Goal: Task Accomplishment & Management: Complete application form

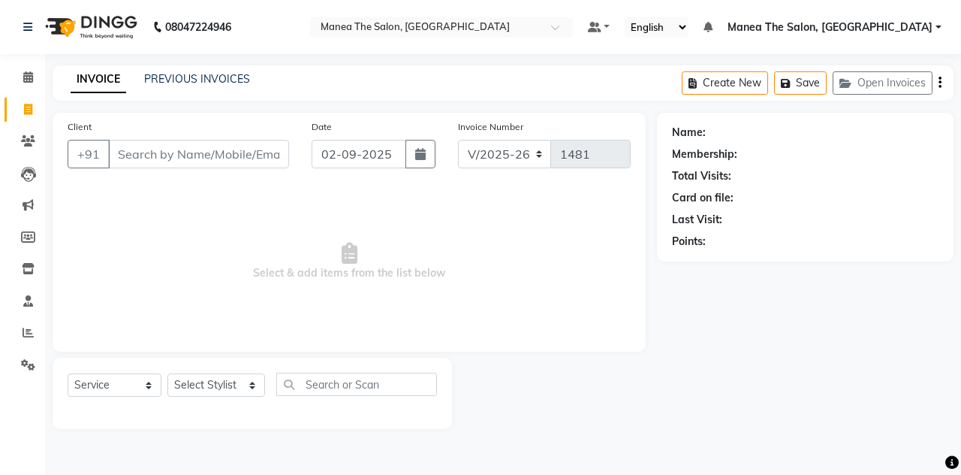
select select "7688"
select select "service"
click at [215, 160] on input "Client" at bounding box center [198, 154] width 181 height 29
type input "9538153796"
click at [225, 152] on span "Add Client" at bounding box center [250, 153] width 59 height 15
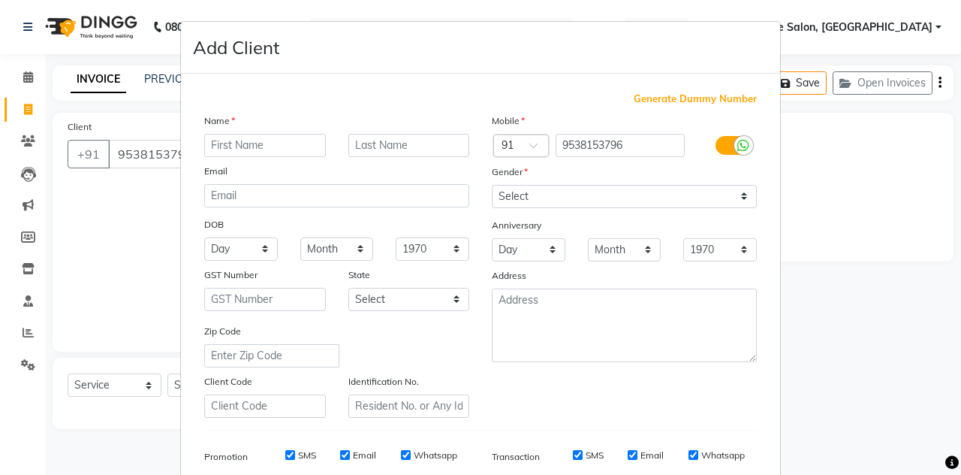
click at [228, 146] on input "text" at bounding box center [265, 145] width 122 height 23
type input "a"
type input "Ashwini"
click at [520, 190] on select "Select [DEMOGRAPHIC_DATA] [DEMOGRAPHIC_DATA] Other Prefer Not To Say" at bounding box center [624, 196] width 265 height 23
select select "[DEMOGRAPHIC_DATA]"
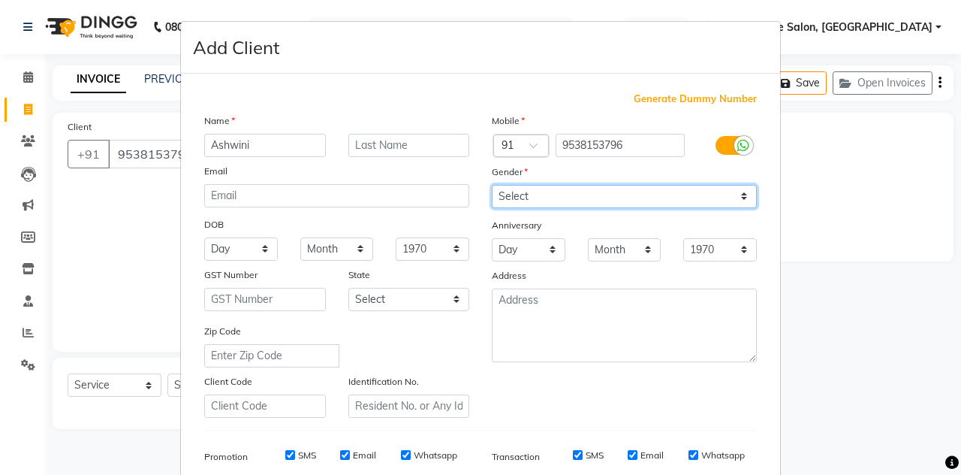
click at [492, 185] on select "Select [DEMOGRAPHIC_DATA] [DEMOGRAPHIC_DATA] Other Prefer Not To Say" at bounding box center [624, 196] width 265 height 23
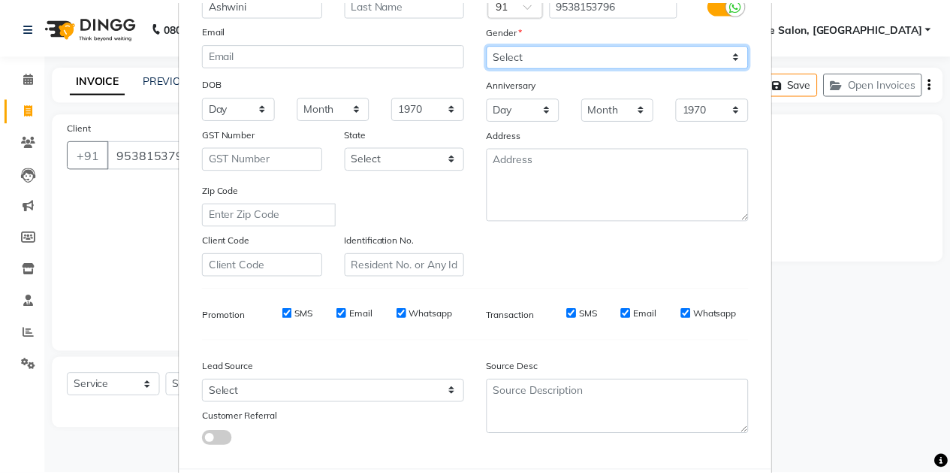
scroll to position [216, 0]
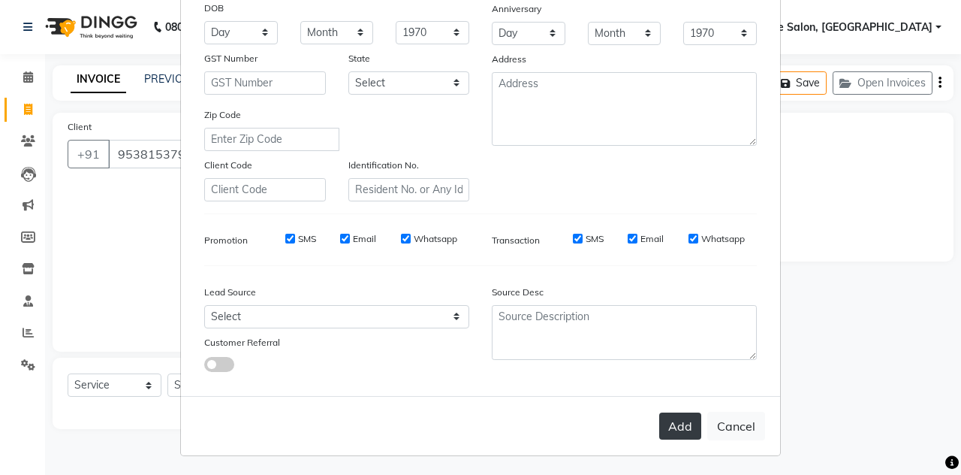
click at [682, 423] on button "Add" at bounding box center [681, 425] width 42 height 27
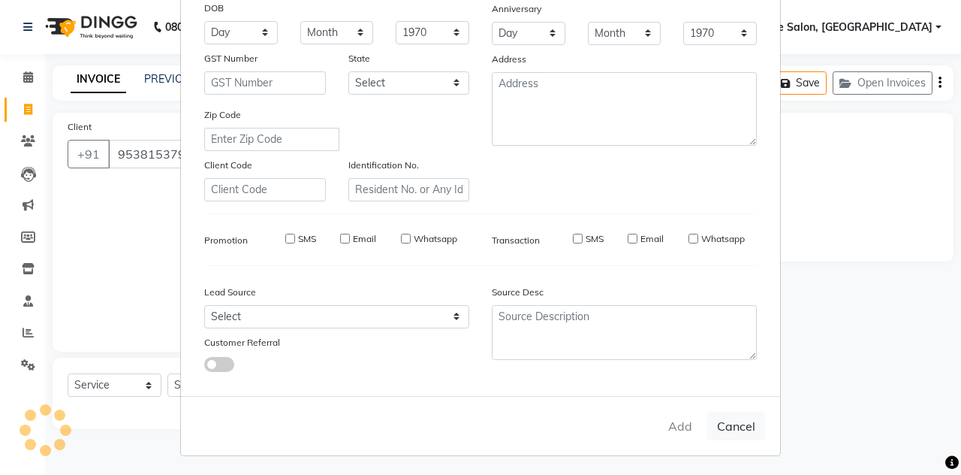
select select
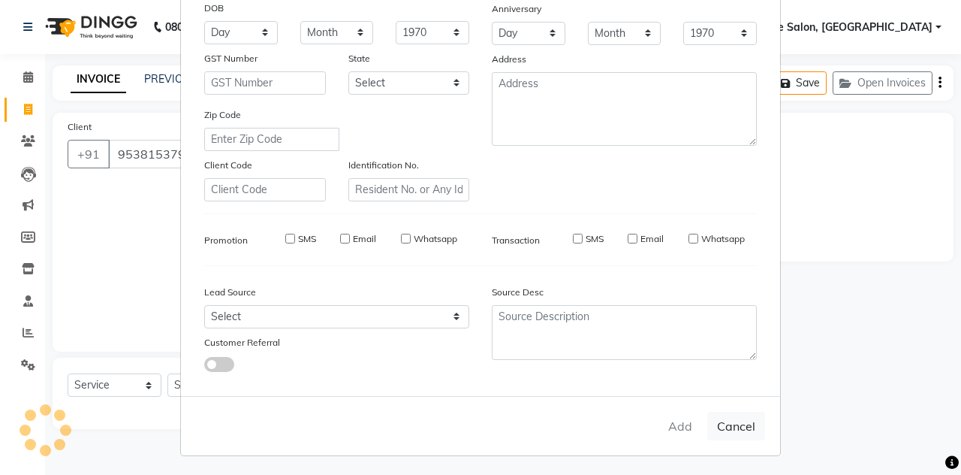
select select
checkbox input "false"
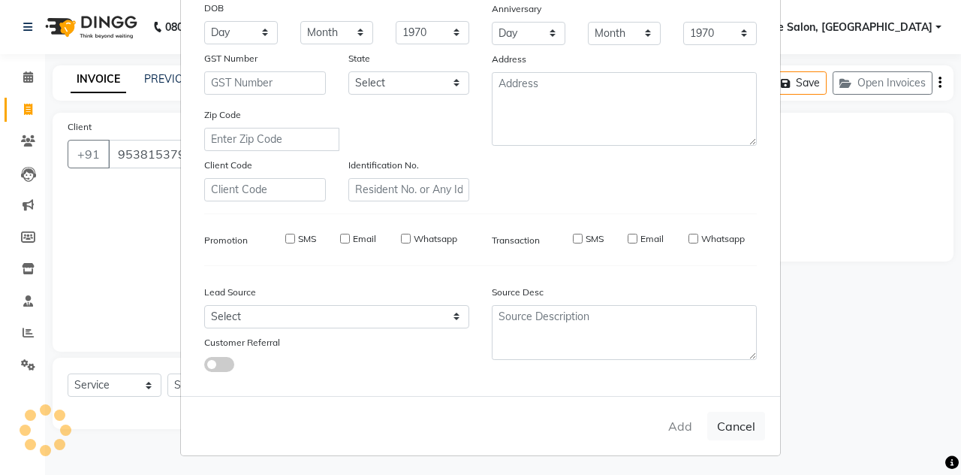
checkbox input "false"
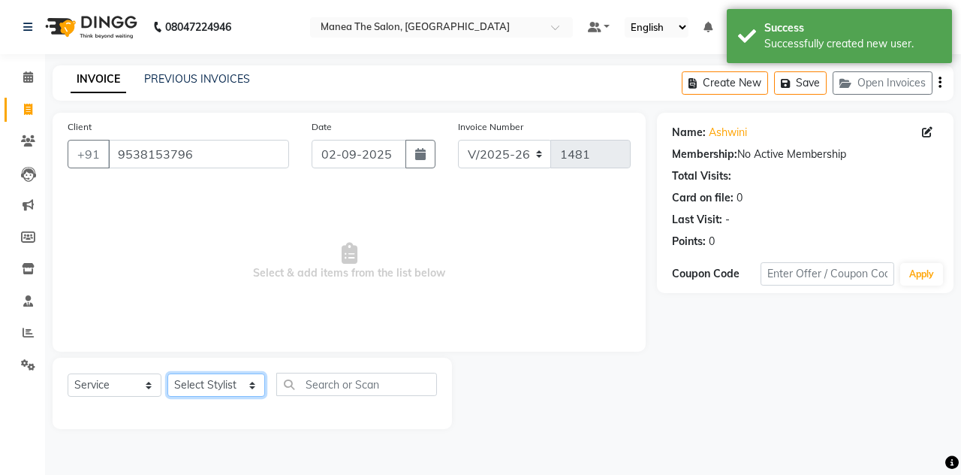
click at [210, 376] on select "Select Stylist aalam mahfuz [PERSON_NAME] [PERSON_NAME] The Salon, [GEOGRAPHIC_…" at bounding box center [217, 384] width 98 height 23
select select "68363"
click at [168, 373] on select "Select Stylist aalam mahfuz [PERSON_NAME] [PERSON_NAME] The Salon, [GEOGRAPHIC_…" at bounding box center [217, 384] width 98 height 23
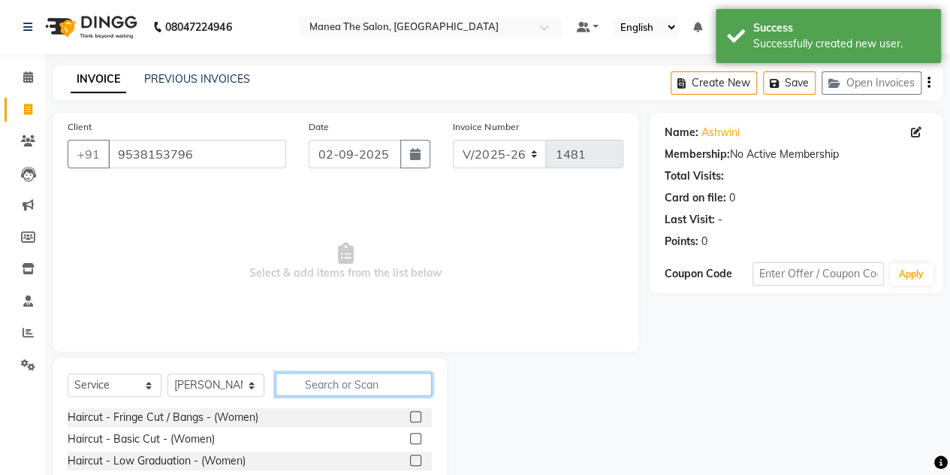
click at [310, 382] on input "text" at bounding box center [354, 384] width 156 height 23
type input "h"
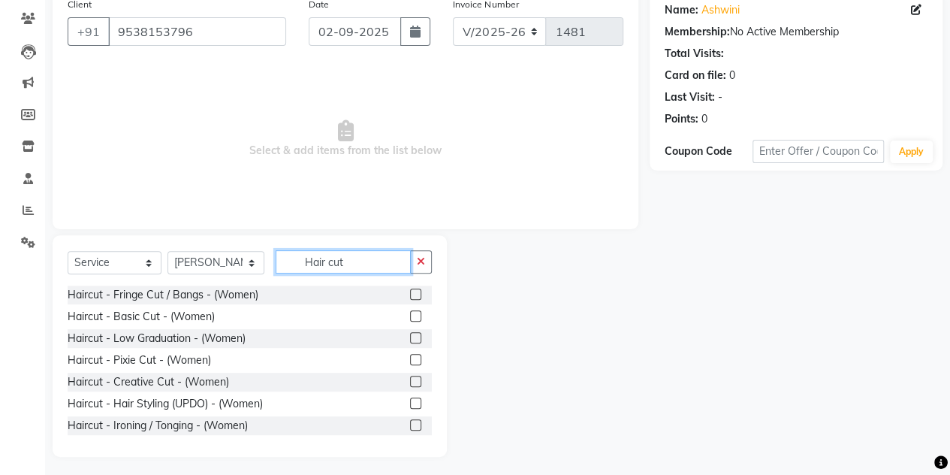
scroll to position [121, 0]
type input "Hair cut"
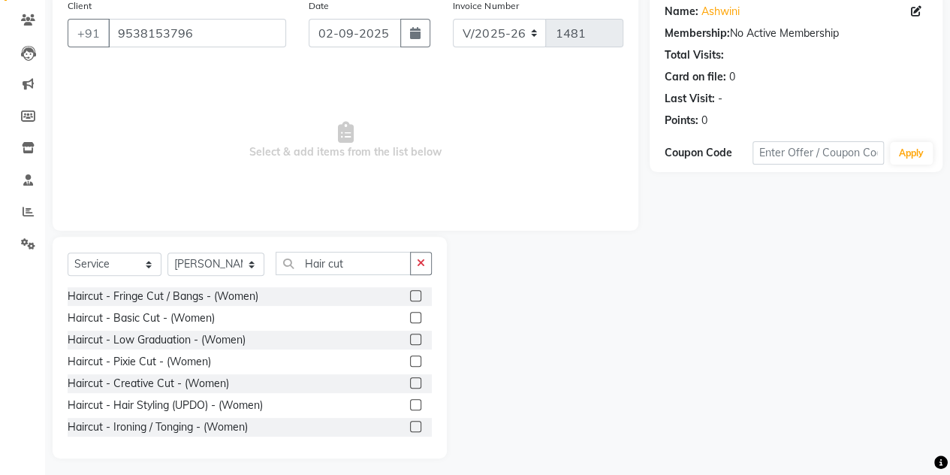
click at [410, 378] on label at bounding box center [415, 382] width 11 height 11
click at [410, 379] on input "checkbox" at bounding box center [415, 384] width 10 height 10
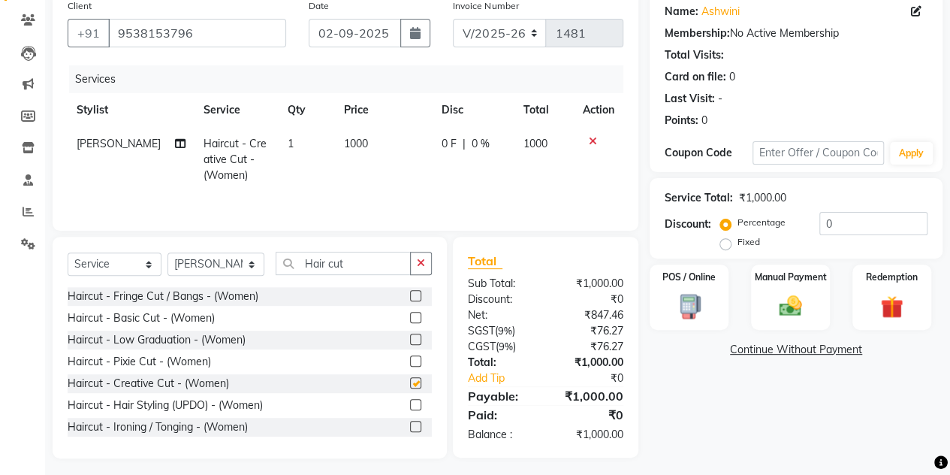
checkbox input "false"
click at [780, 295] on img at bounding box center [790, 305] width 38 height 27
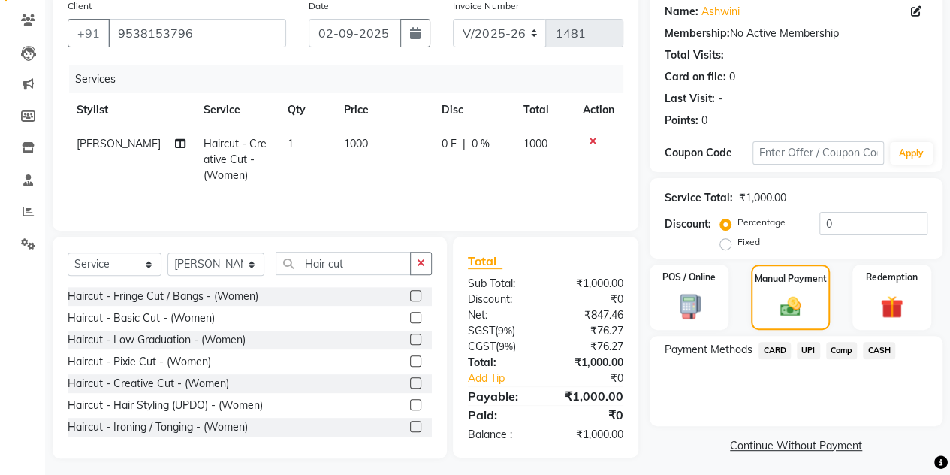
click at [804, 353] on span "UPI" at bounding box center [808, 350] width 23 height 17
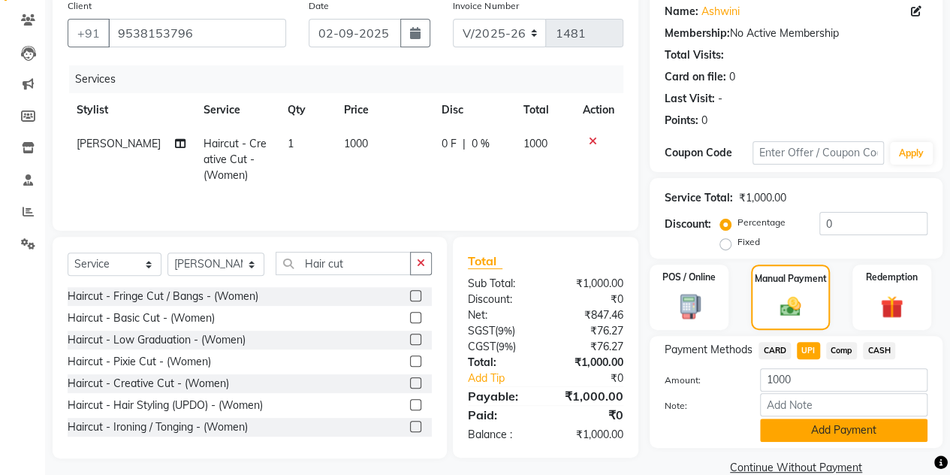
click at [794, 430] on button "Add Payment" at bounding box center [844, 429] width 168 height 23
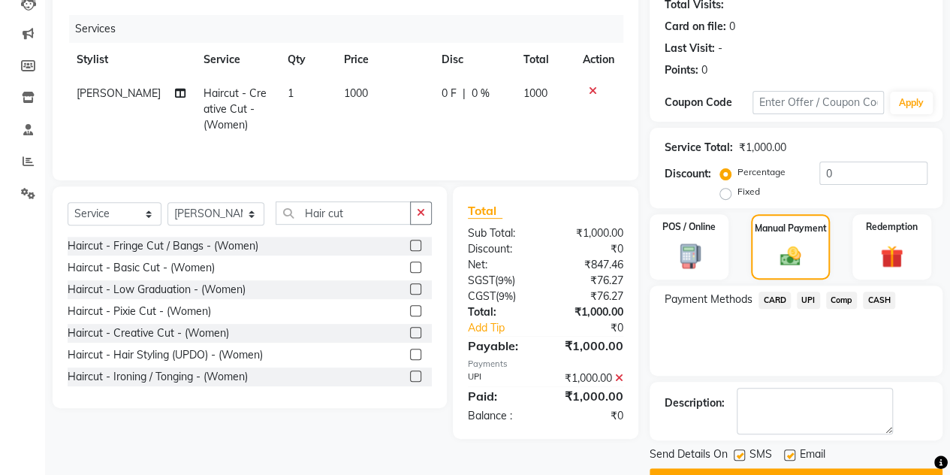
scroll to position [209, 0]
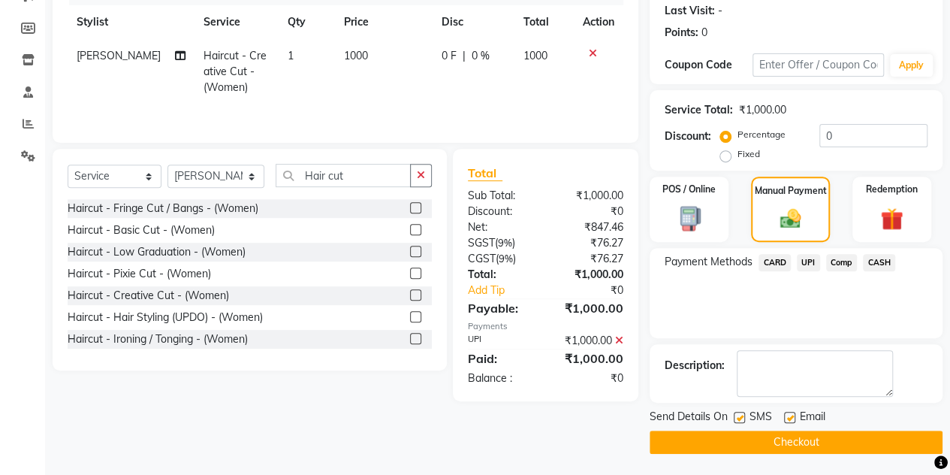
click at [779, 442] on button "Checkout" at bounding box center [796, 441] width 293 height 23
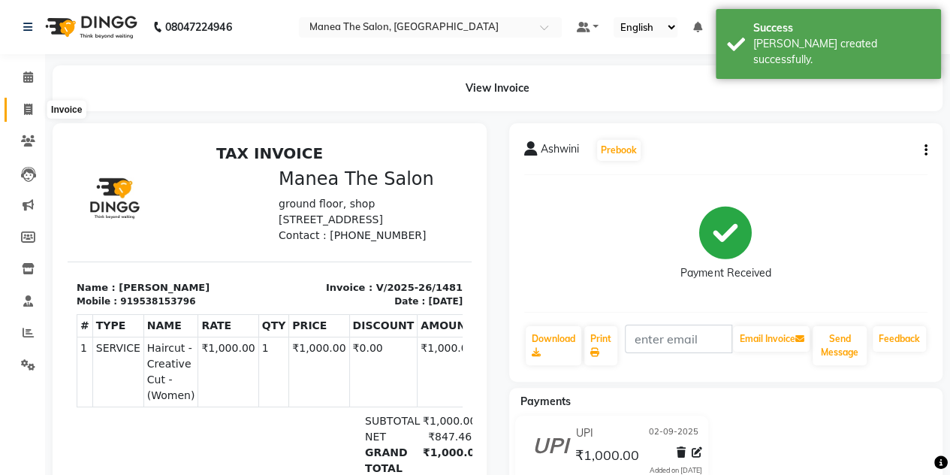
click at [20, 106] on span at bounding box center [28, 109] width 26 height 17
select select "service"
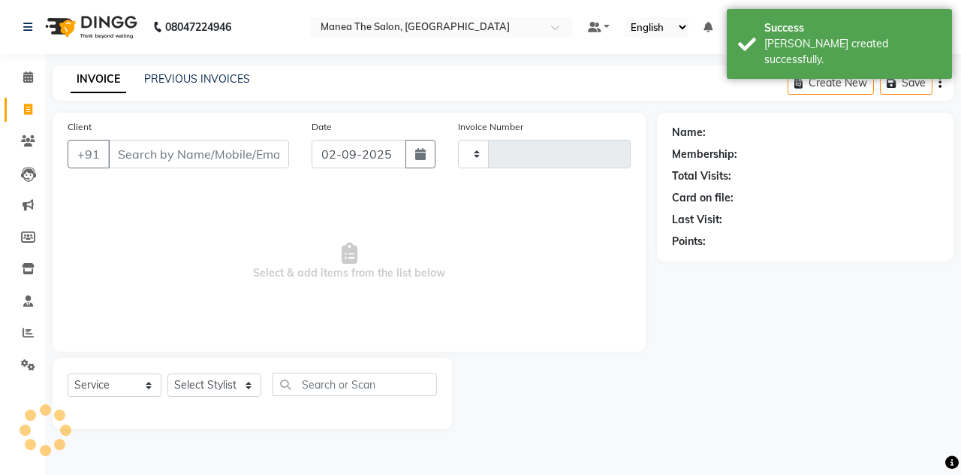
type input "1482"
select select "7688"
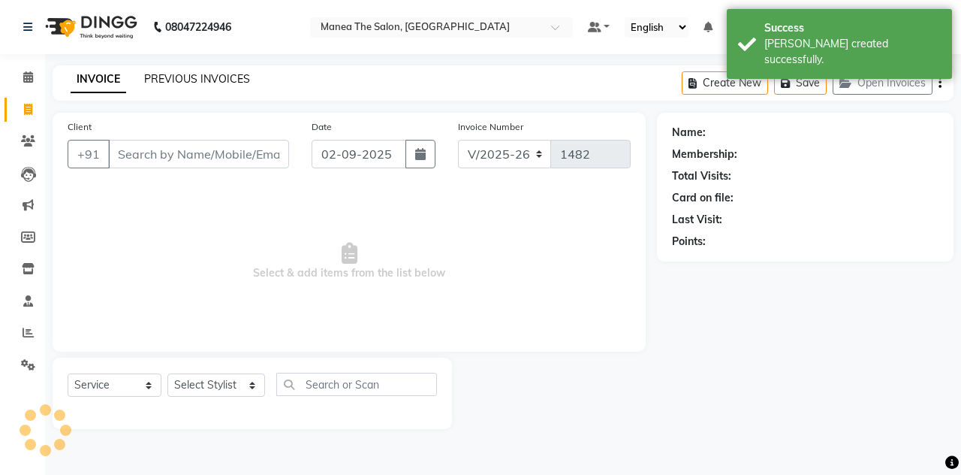
click at [189, 74] on link "PREVIOUS INVOICES" at bounding box center [197, 79] width 106 height 14
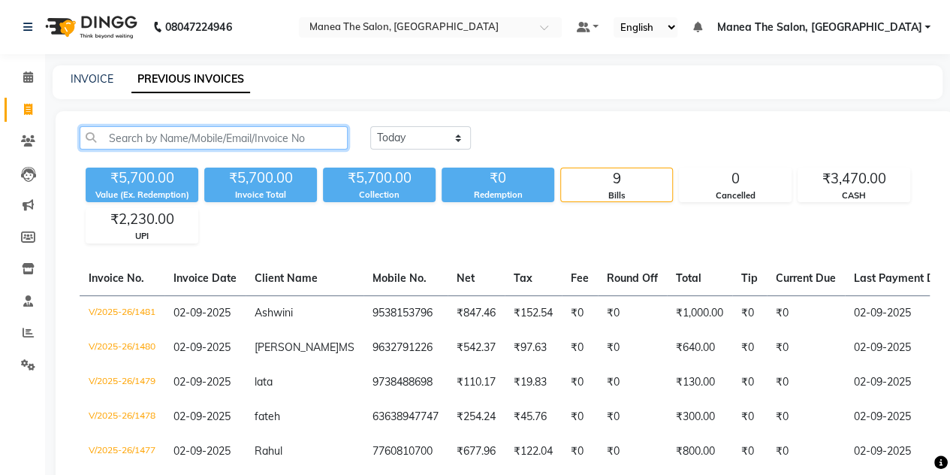
click at [135, 137] on input "text" at bounding box center [214, 137] width 268 height 23
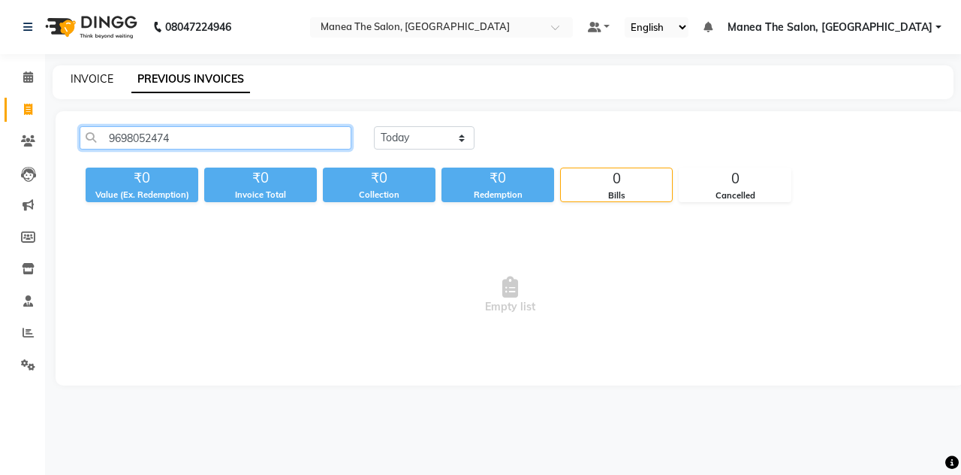
type input "9698052474"
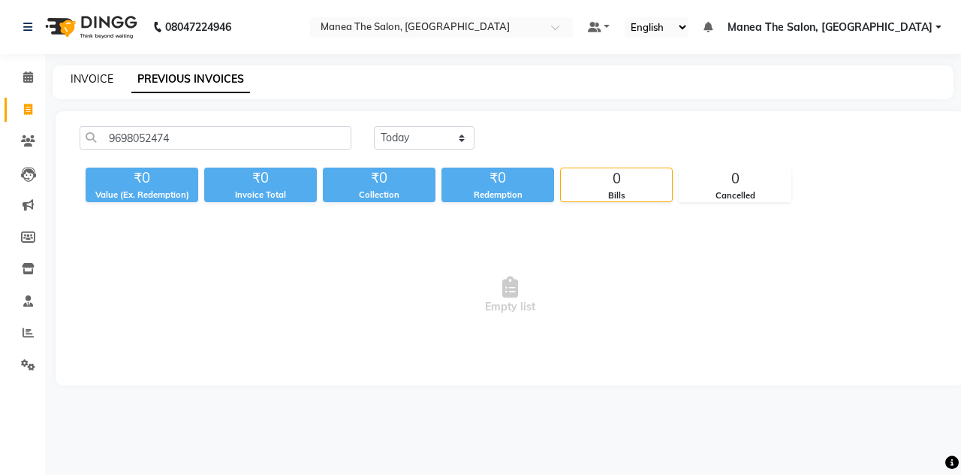
click at [86, 83] on link "INVOICE" at bounding box center [92, 79] width 43 height 14
select select "service"
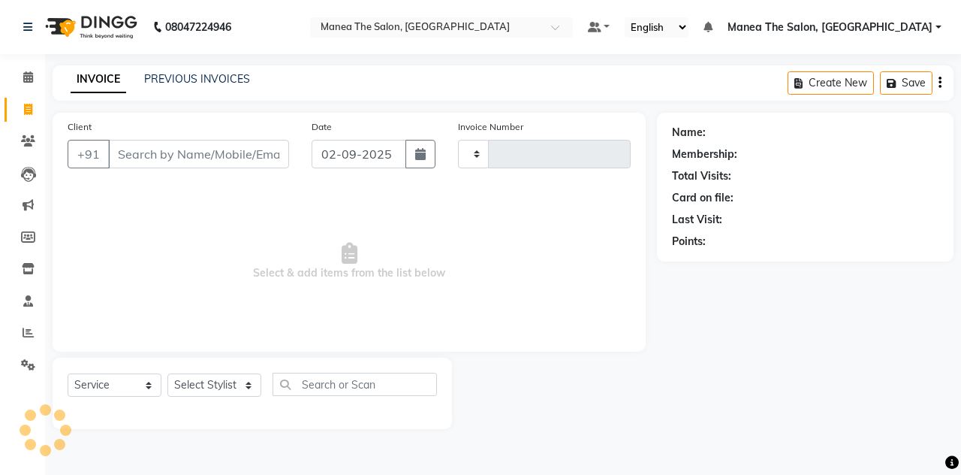
type input "1482"
select select "7688"
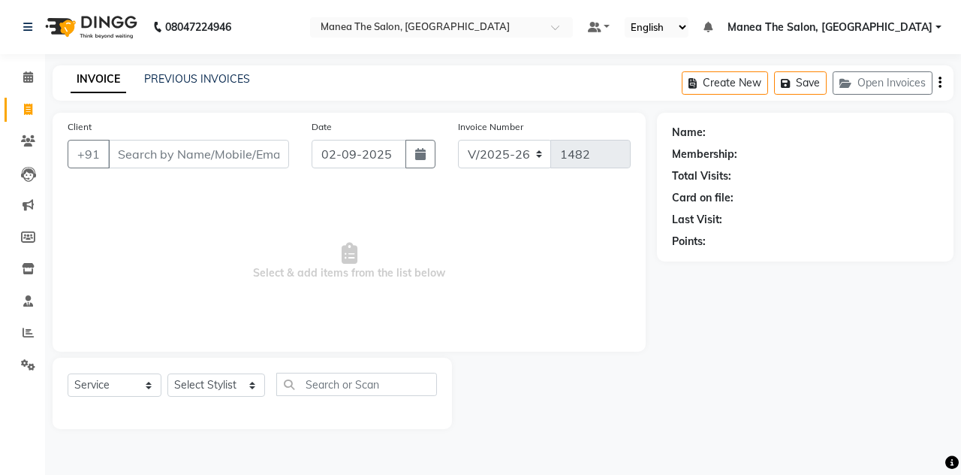
click at [125, 151] on input "Client" at bounding box center [198, 154] width 181 height 29
type input "9698052474"
click at [252, 142] on button "Add Client" at bounding box center [250, 154] width 77 height 29
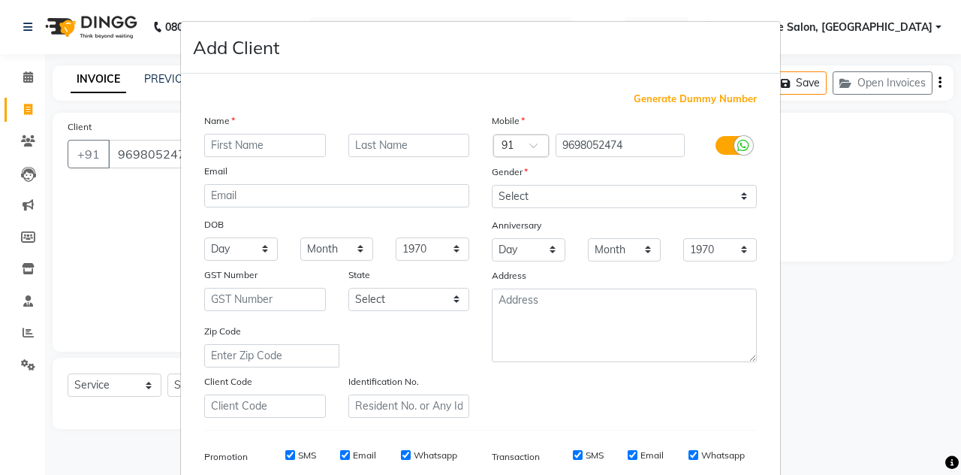
click at [248, 142] on input "text" at bounding box center [265, 145] width 122 height 23
type input "[PERSON_NAME]"
click at [554, 202] on select "Select [DEMOGRAPHIC_DATA] [DEMOGRAPHIC_DATA] Other Prefer Not To Say" at bounding box center [624, 196] width 265 height 23
select select "[DEMOGRAPHIC_DATA]"
click at [492, 185] on select "Select [DEMOGRAPHIC_DATA] [DEMOGRAPHIC_DATA] Other Prefer Not To Say" at bounding box center [624, 196] width 265 height 23
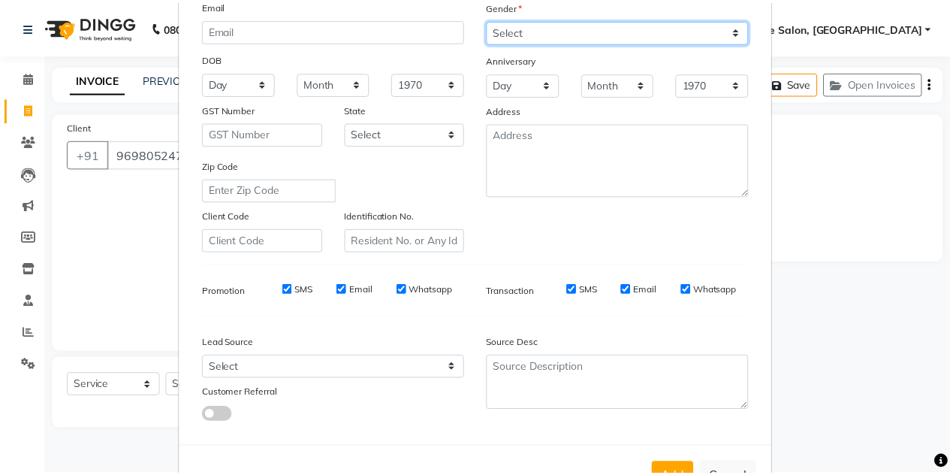
scroll to position [216, 0]
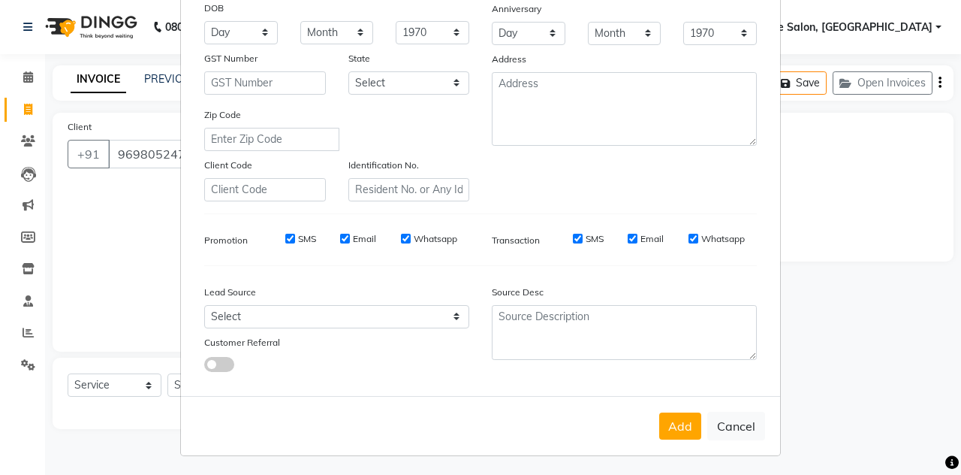
click at [665, 409] on div "Add Cancel" at bounding box center [480, 425] width 599 height 59
click at [667, 421] on button "Add" at bounding box center [681, 425] width 42 height 27
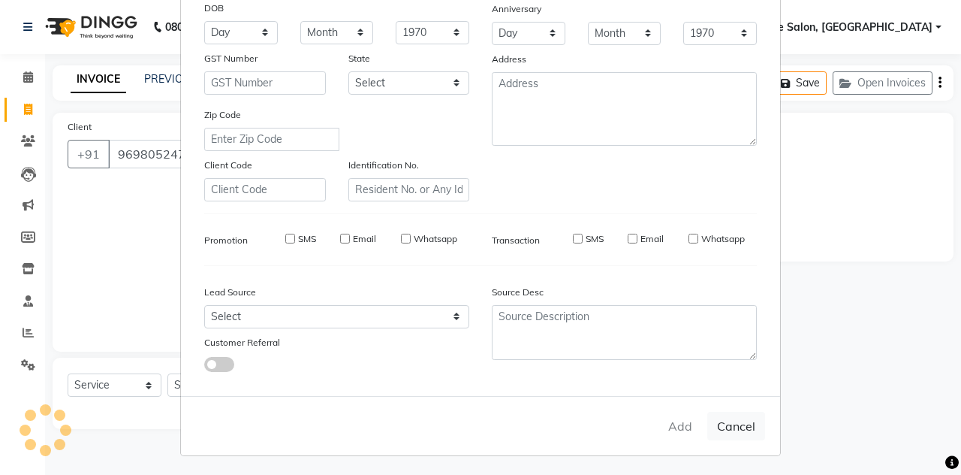
select select
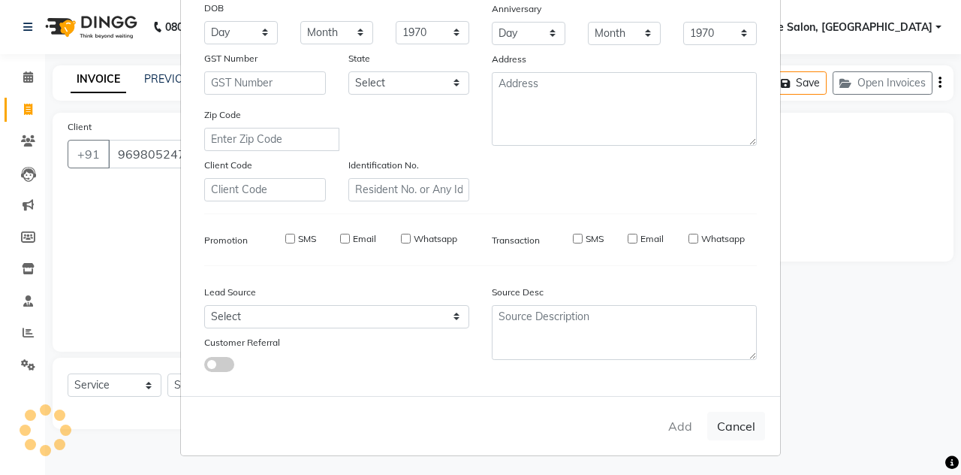
select select
checkbox input "false"
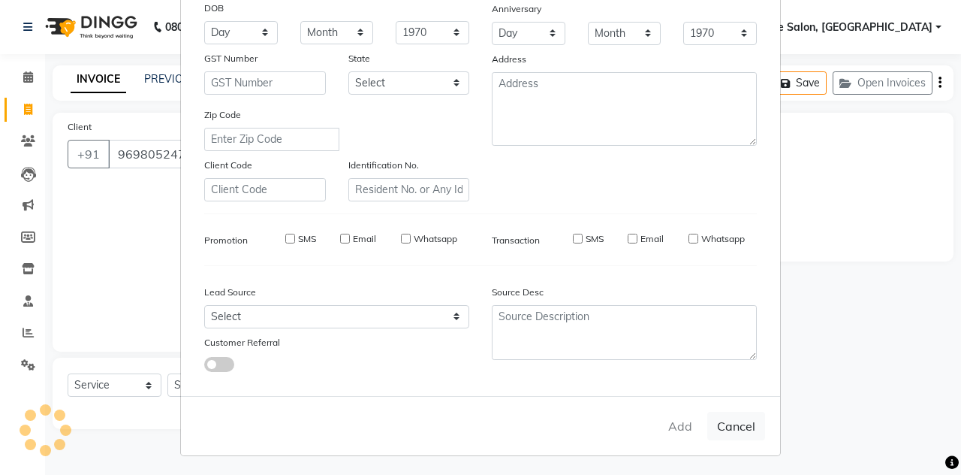
checkbox input "false"
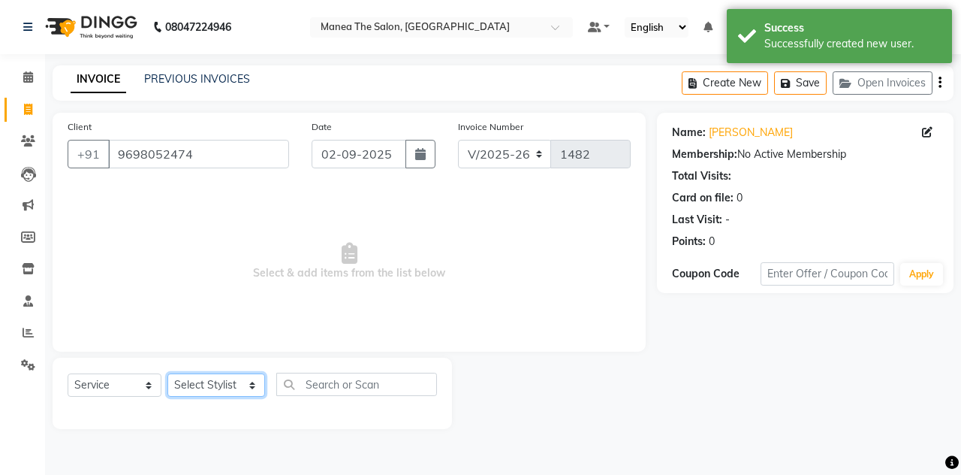
click at [231, 385] on select "Select Stylist aalam mahfuz [PERSON_NAME] [PERSON_NAME] The Salon, [GEOGRAPHIC_…" at bounding box center [217, 384] width 98 height 23
select select "89010"
click at [168, 373] on select "Select Stylist aalam mahfuz [PERSON_NAME] [PERSON_NAME] The Salon, [GEOGRAPHIC_…" at bounding box center [217, 384] width 98 height 23
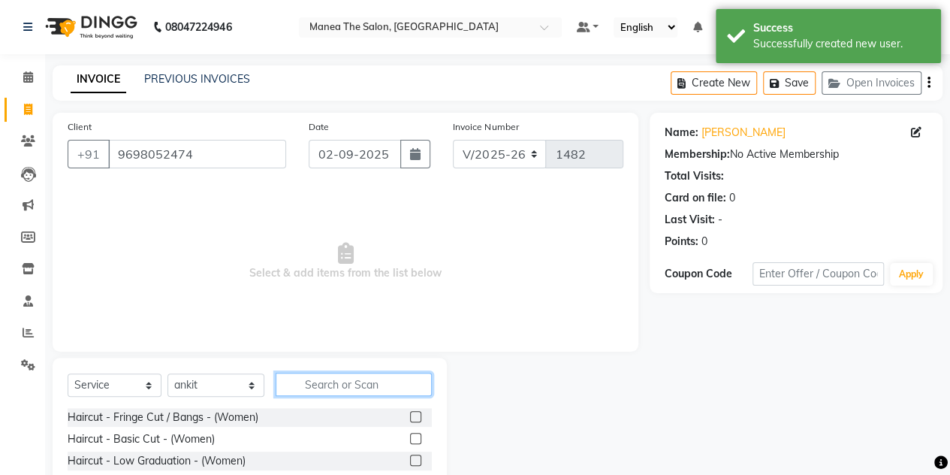
click at [328, 386] on input "text" at bounding box center [354, 384] width 156 height 23
type input "h"
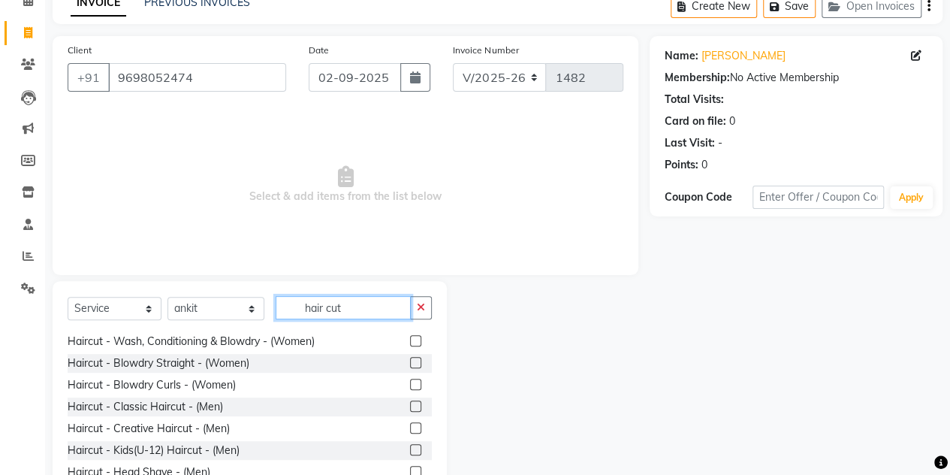
scroll to position [195, 0]
type input "hair cut"
click at [410, 404] on label at bounding box center [415, 405] width 11 height 11
click at [410, 404] on input "checkbox" at bounding box center [415, 407] width 10 height 10
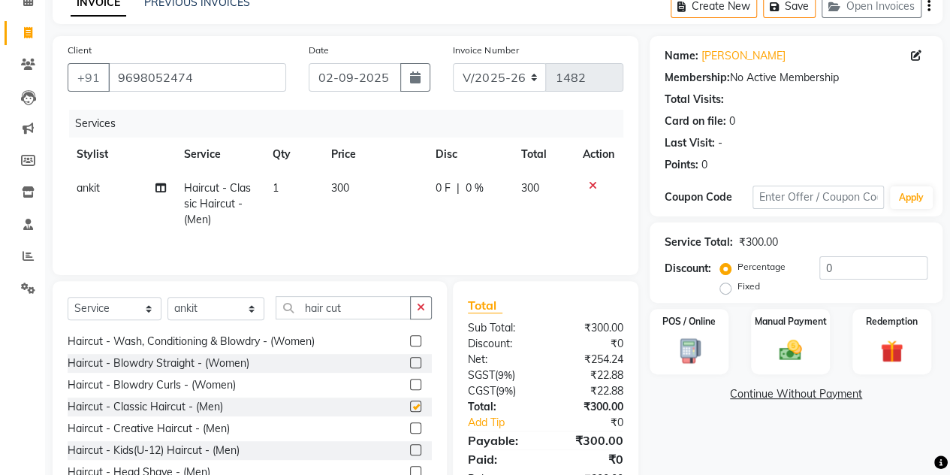
checkbox input "false"
click at [423, 304] on icon "button" at bounding box center [421, 307] width 8 height 11
click at [374, 306] on input "text" at bounding box center [354, 307] width 156 height 23
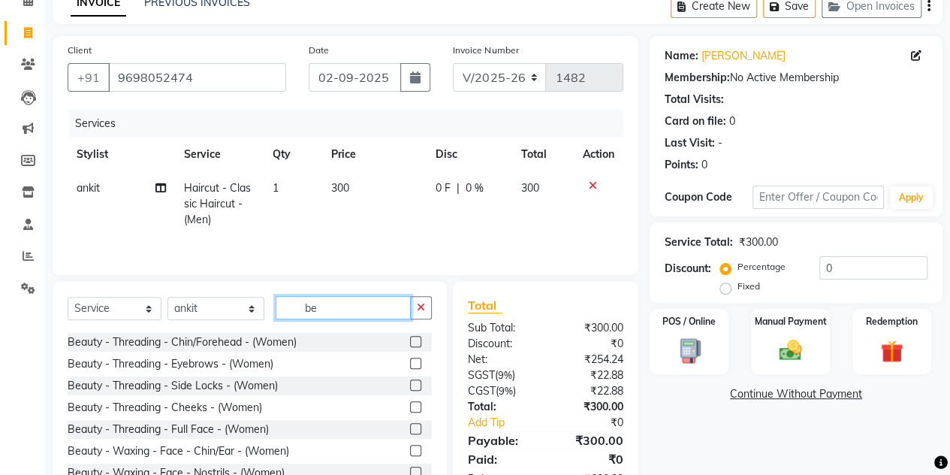
scroll to position [0, 0]
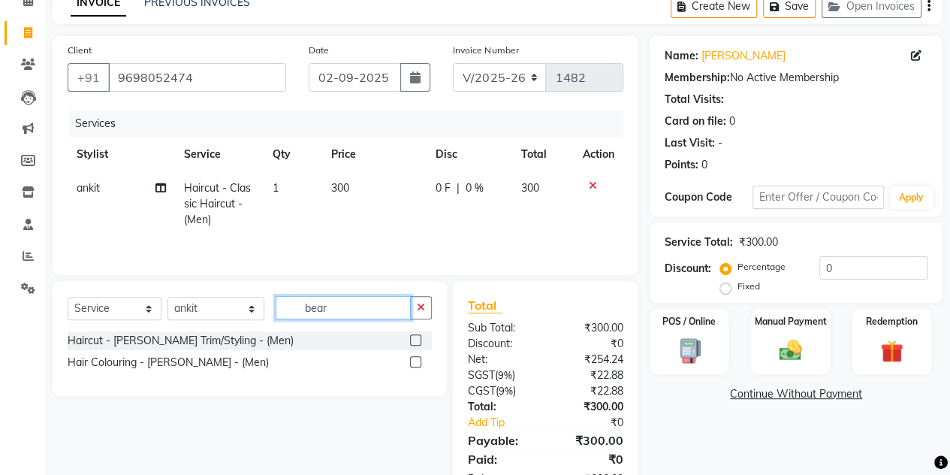
type input "bear"
click at [416, 337] on label at bounding box center [415, 339] width 11 height 11
click at [416, 337] on input "checkbox" at bounding box center [415, 341] width 10 height 10
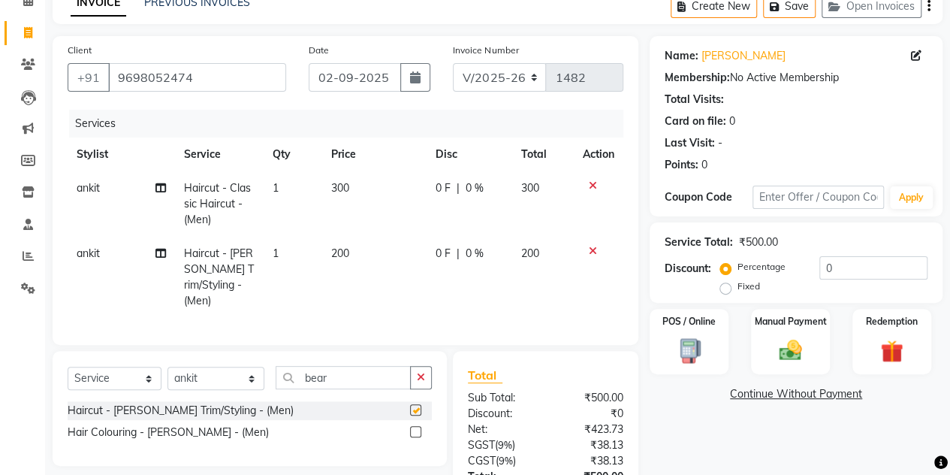
checkbox input "false"
click at [788, 341] on img at bounding box center [790, 350] width 38 height 27
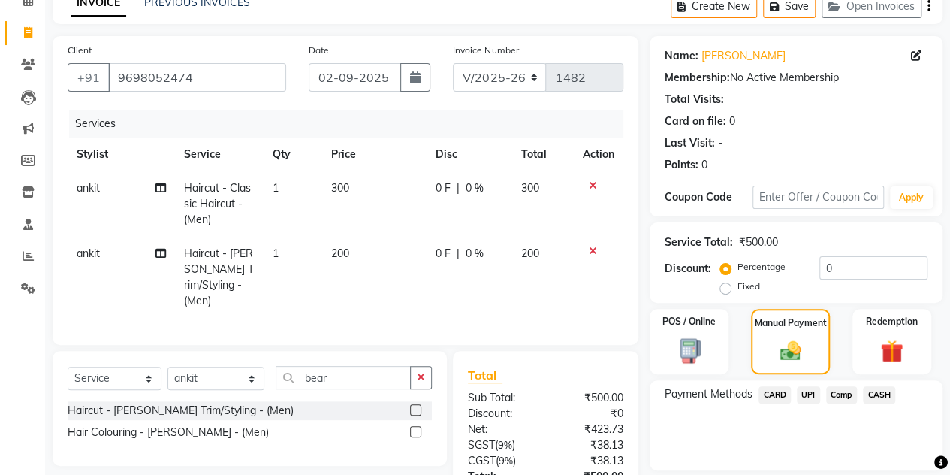
click at [810, 399] on span "UPI" at bounding box center [808, 394] width 23 height 17
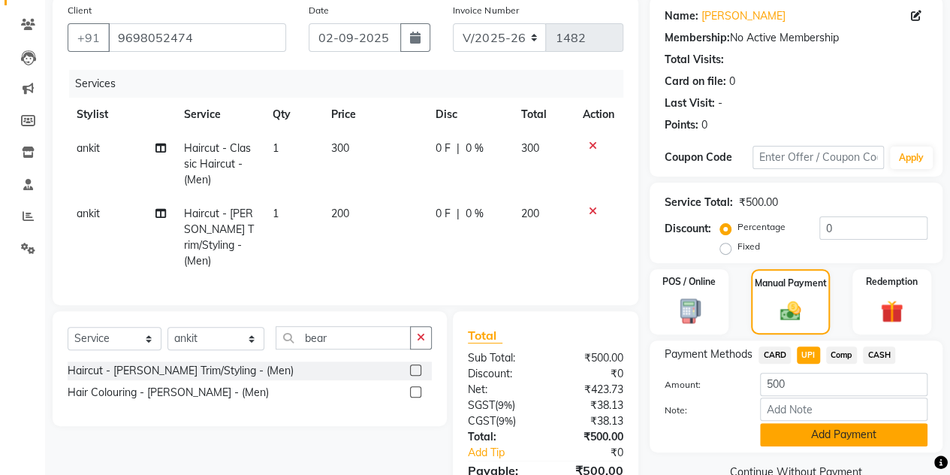
scroll to position [117, 0]
click at [807, 421] on div "Note:" at bounding box center [796, 410] width 285 height 26
click at [804, 427] on button "Add Payment" at bounding box center [844, 433] width 168 height 23
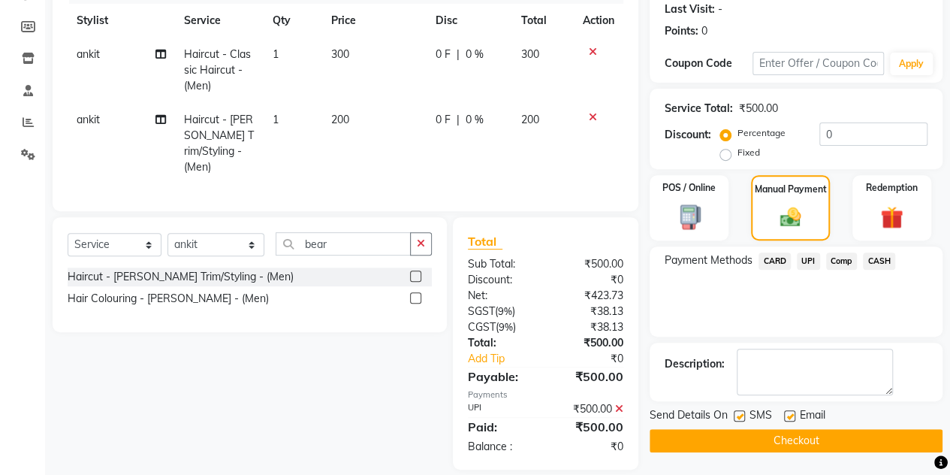
scroll to position [222, 0]
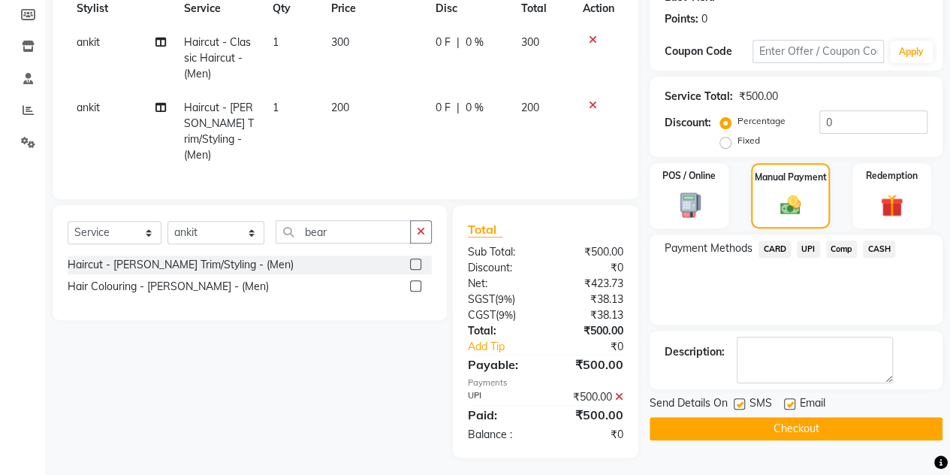
click at [804, 427] on button "Checkout" at bounding box center [796, 428] width 293 height 23
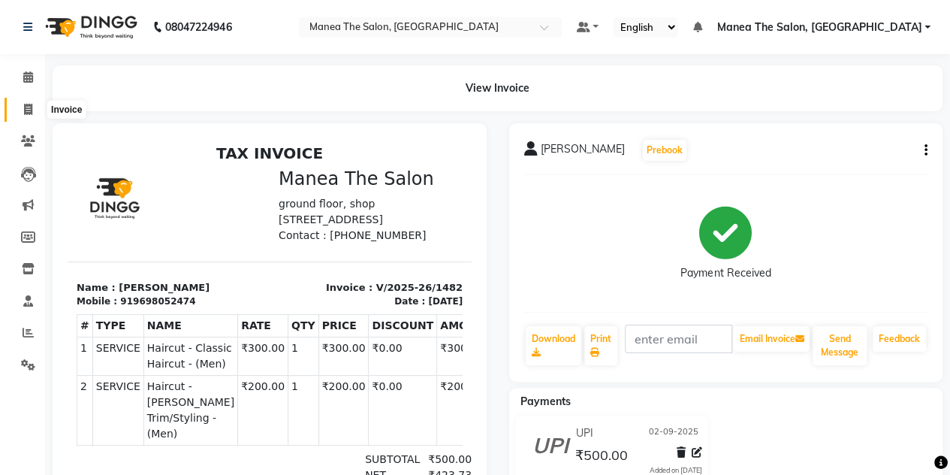
click at [29, 104] on icon at bounding box center [28, 109] width 8 height 11
select select "service"
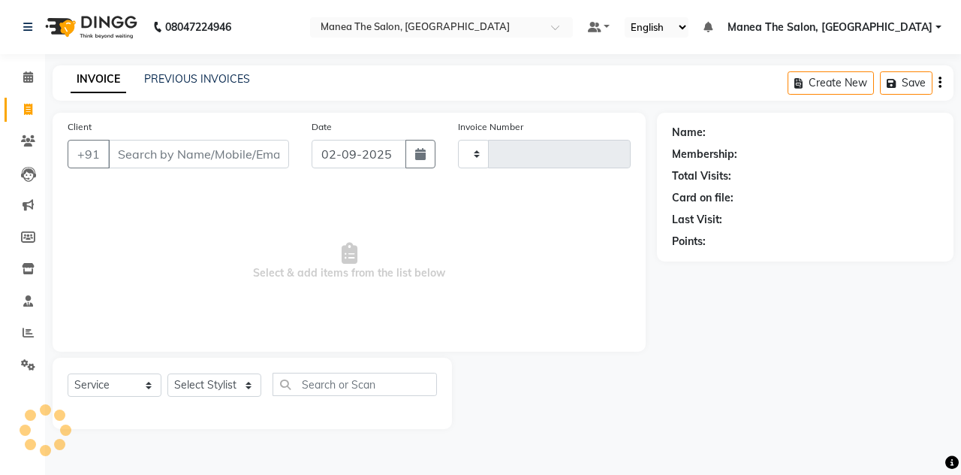
type input "1483"
select select "7688"
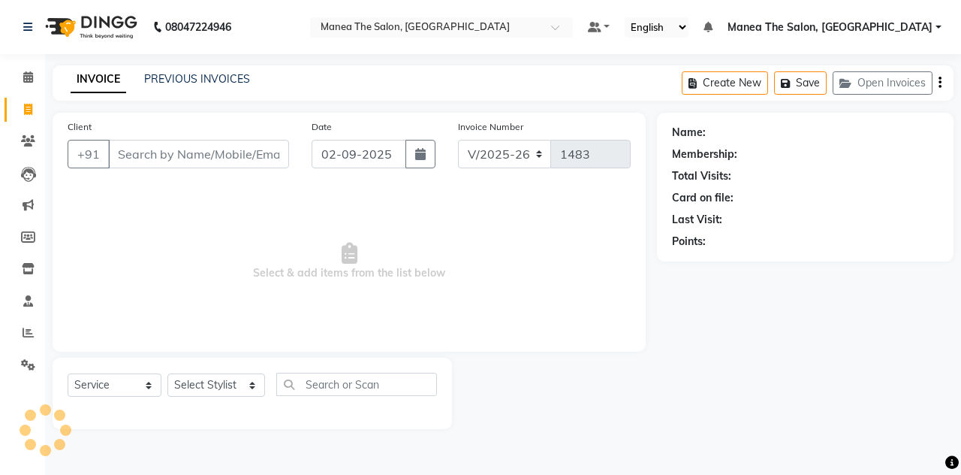
click at [142, 145] on input "Client" at bounding box center [198, 154] width 181 height 29
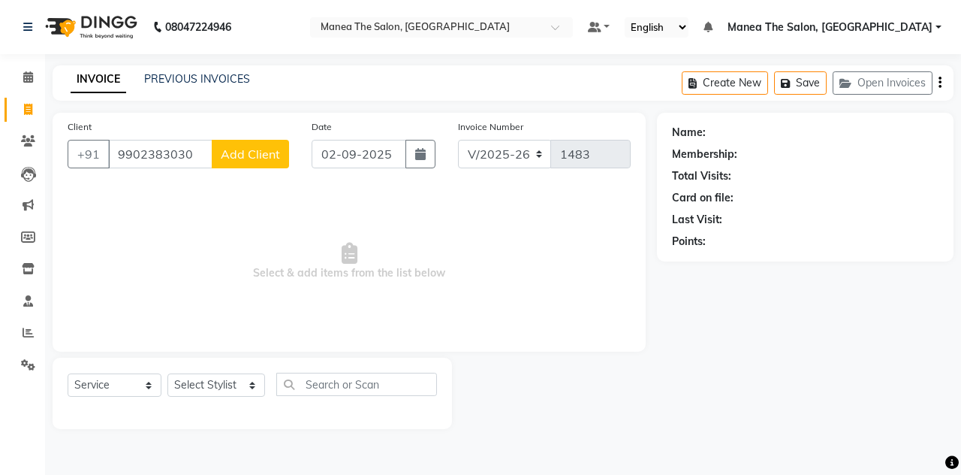
type input "9902383030"
click at [240, 158] on span "Add Client" at bounding box center [250, 153] width 59 height 15
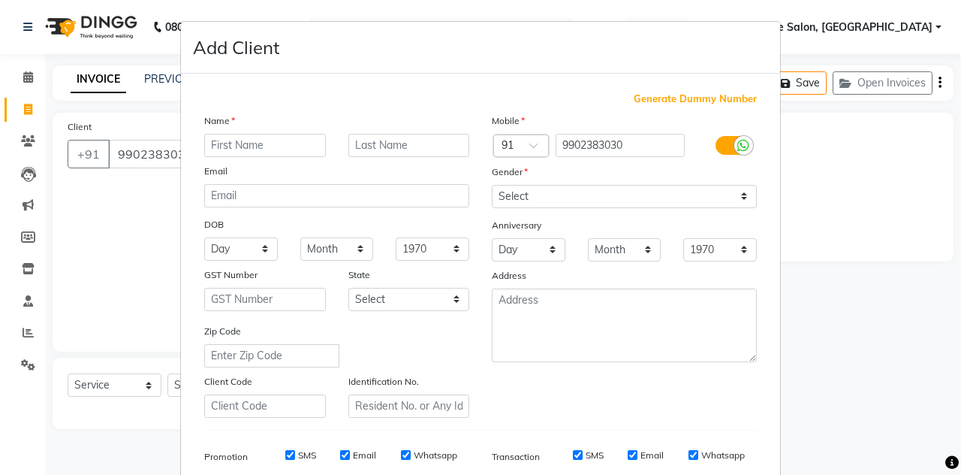
click at [263, 145] on input "text" at bounding box center [265, 145] width 122 height 23
click at [274, 138] on input "shreaya" at bounding box center [265, 145] width 122 height 23
type input "shreya"
click at [507, 192] on select "Select [DEMOGRAPHIC_DATA] [DEMOGRAPHIC_DATA] Other Prefer Not To Say" at bounding box center [624, 196] width 265 height 23
select select "[DEMOGRAPHIC_DATA]"
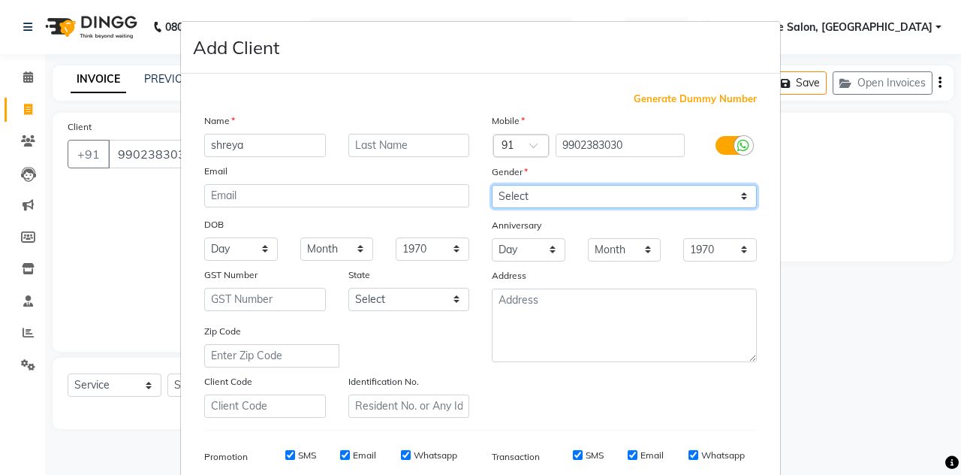
click at [492, 185] on select "Select [DEMOGRAPHIC_DATA] [DEMOGRAPHIC_DATA] Other Prefer Not To Say" at bounding box center [624, 196] width 265 height 23
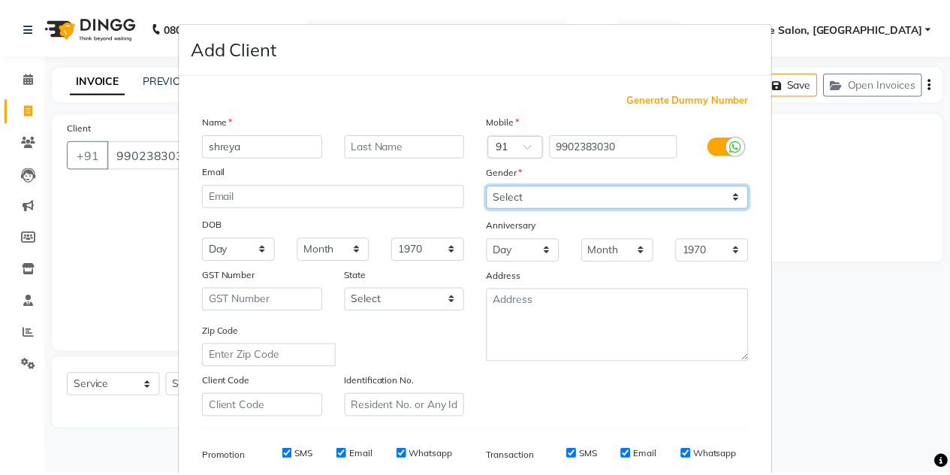
scroll to position [216, 0]
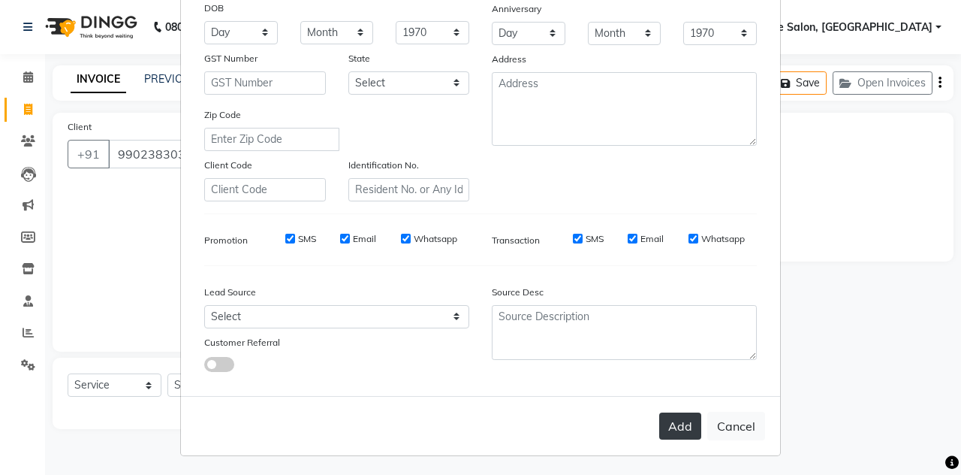
click at [667, 426] on button "Add" at bounding box center [681, 425] width 42 height 27
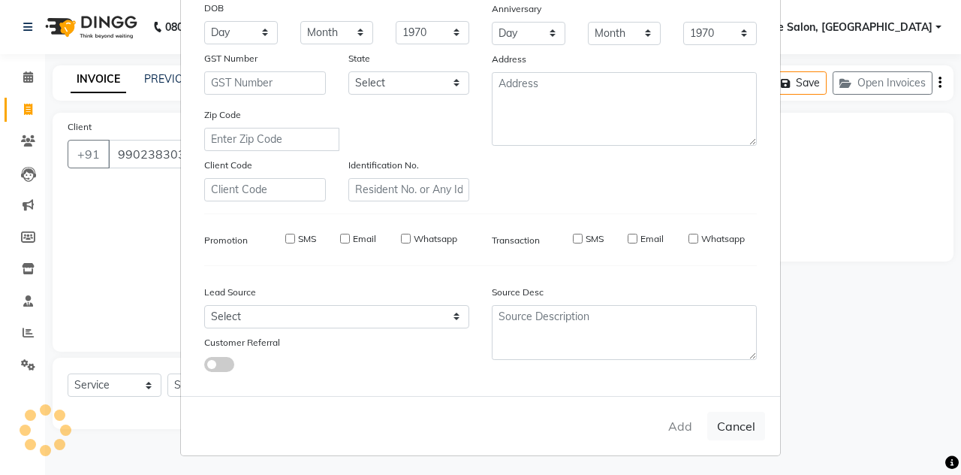
select select
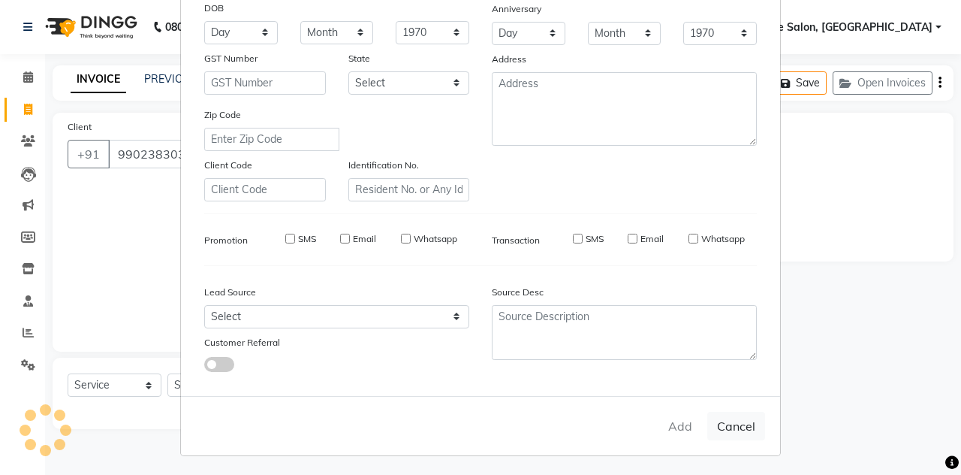
select select
checkbox input "false"
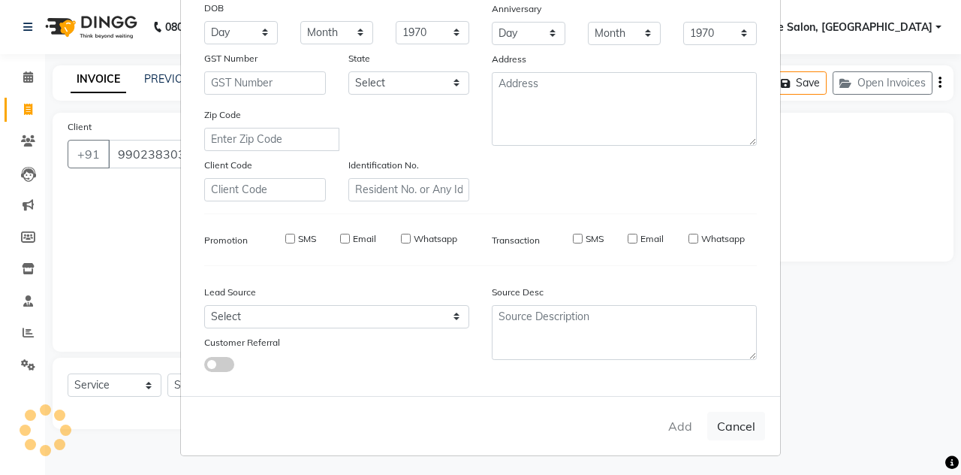
checkbox input "false"
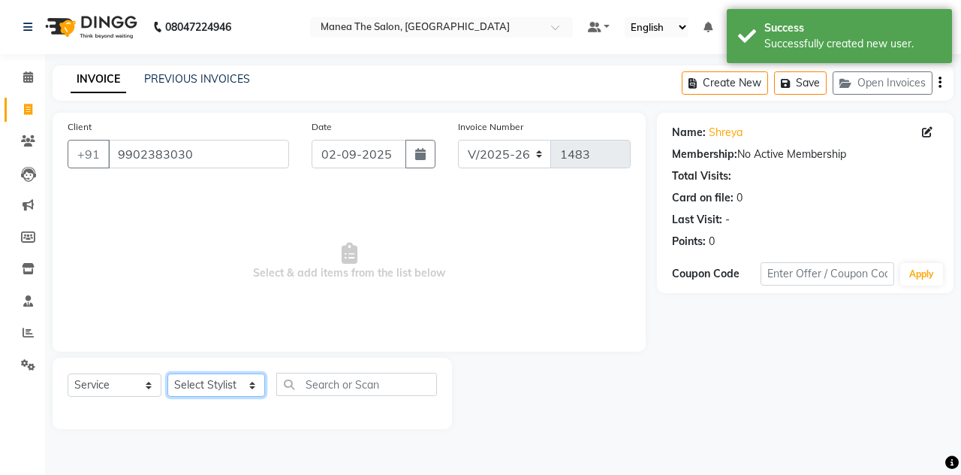
drag, startPoint x: 252, startPoint y: 382, endPoint x: 192, endPoint y: 252, distance: 142.5
click at [192, 252] on div "Client [PHONE_NUMBER] Date [DATE] Invoice Number V/2025 V/[PHONE_NUMBER] Select…" at bounding box center [349, 271] width 616 height 316
select select "89010"
click at [168, 373] on select "Select Stylist aalam mahfuz [PERSON_NAME] [PERSON_NAME] The Salon, [GEOGRAPHIC_…" at bounding box center [217, 384] width 98 height 23
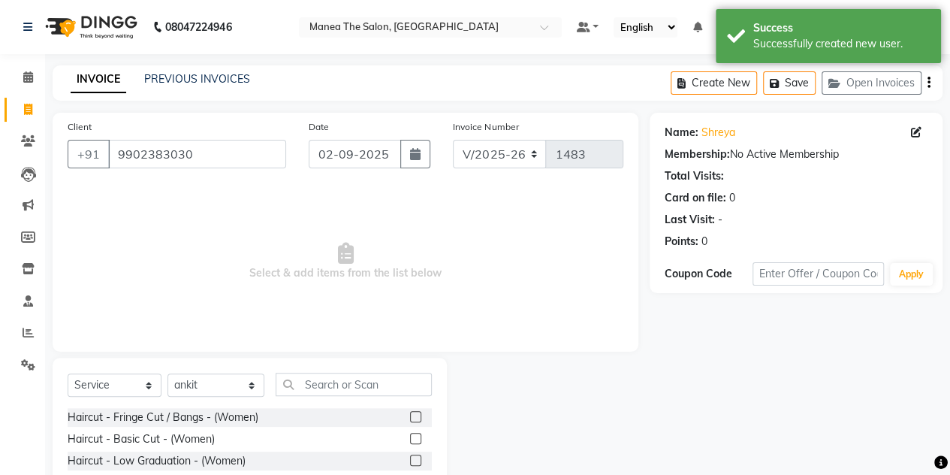
click at [192, 252] on span "Select & add items from the list below" at bounding box center [346, 261] width 556 height 150
click at [322, 378] on input "text" at bounding box center [354, 384] width 156 height 23
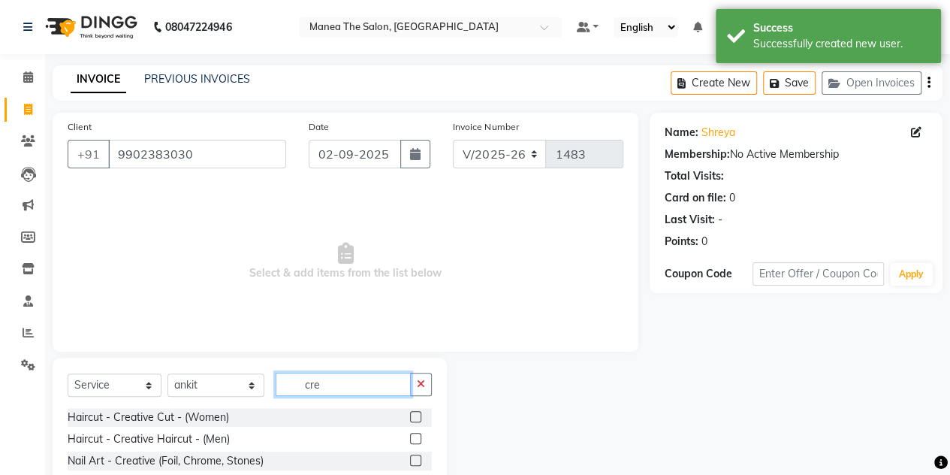
type input "cre"
click at [415, 415] on label at bounding box center [415, 416] width 11 height 11
click at [415, 415] on input "checkbox" at bounding box center [415, 417] width 10 height 10
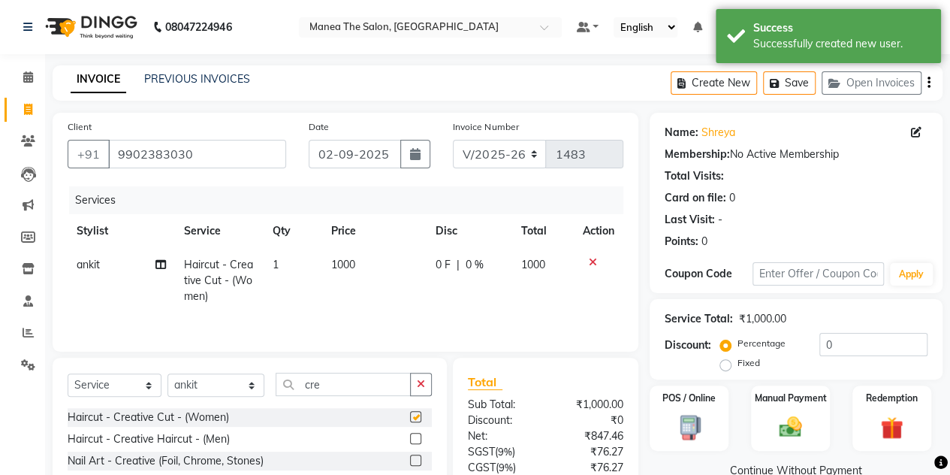
checkbox input "false"
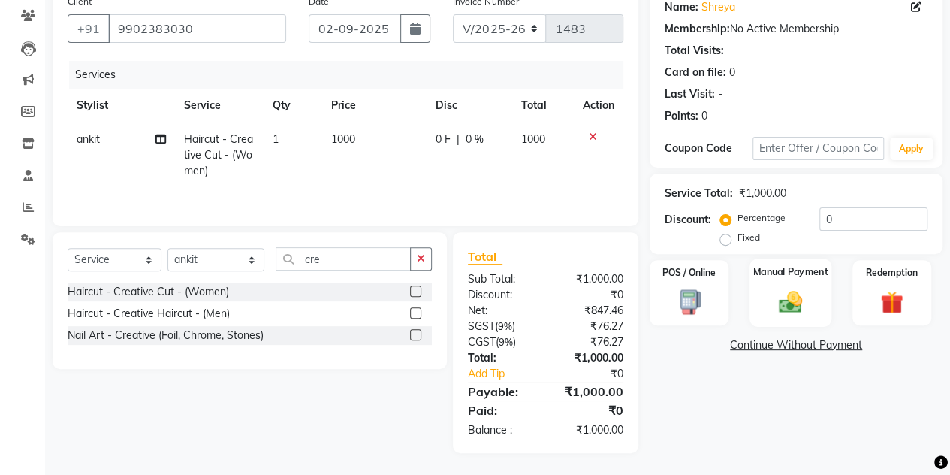
click at [774, 286] on div "Manual Payment" at bounding box center [791, 292] width 82 height 68
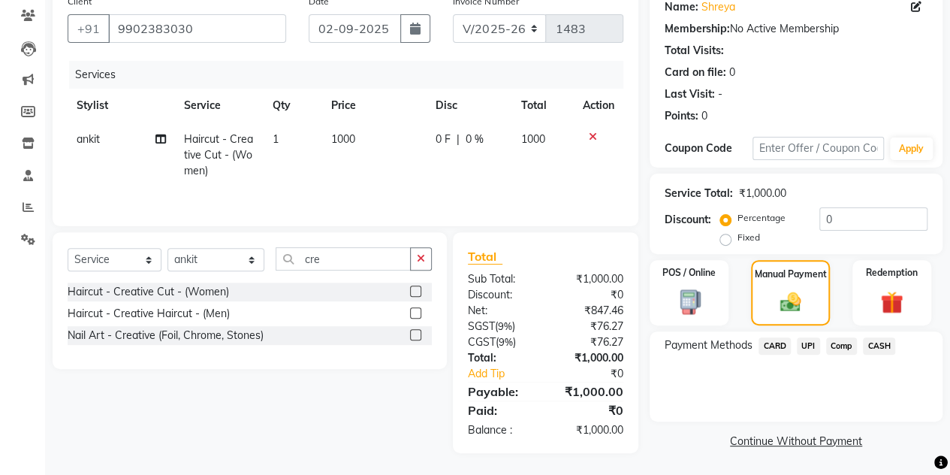
click at [886, 347] on span "CASH" at bounding box center [879, 345] width 32 height 17
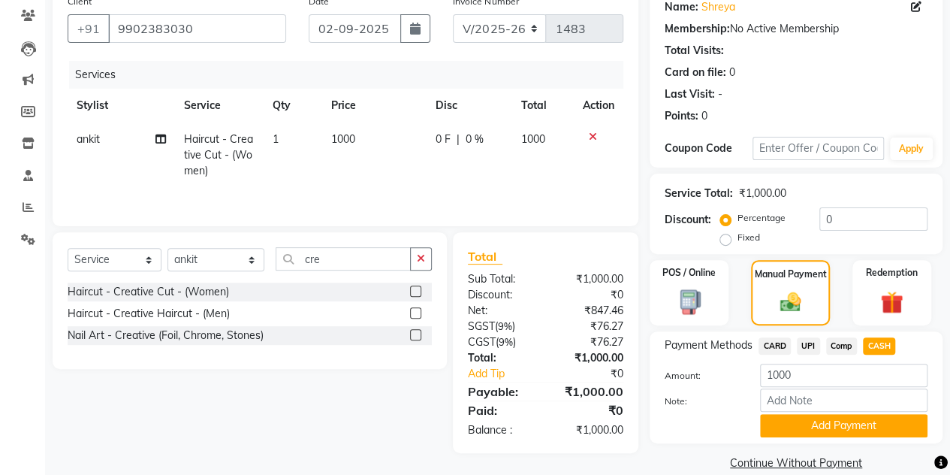
scroll to position [146, 0]
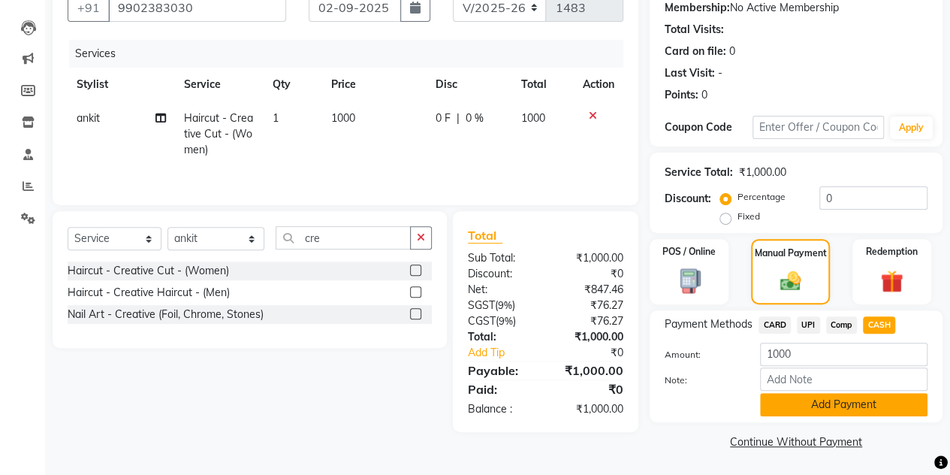
click at [820, 408] on button "Add Payment" at bounding box center [844, 404] width 168 height 23
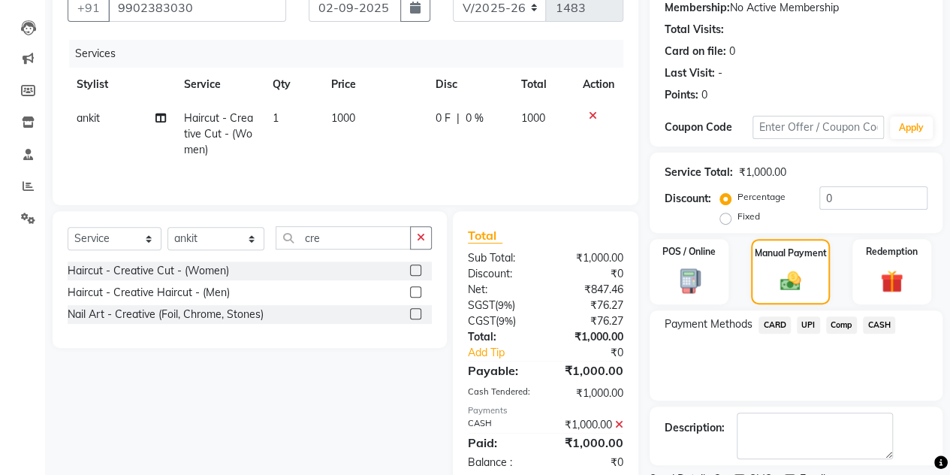
scroll to position [209, 0]
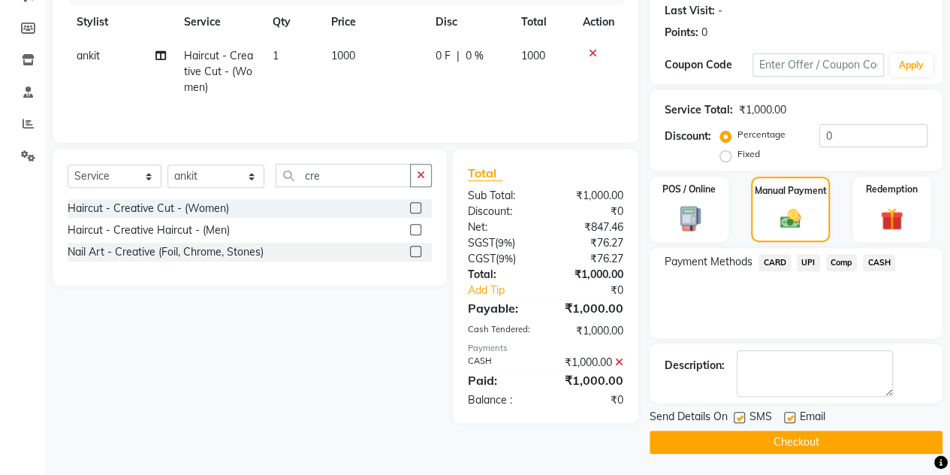
click at [793, 440] on button "Checkout" at bounding box center [796, 441] width 293 height 23
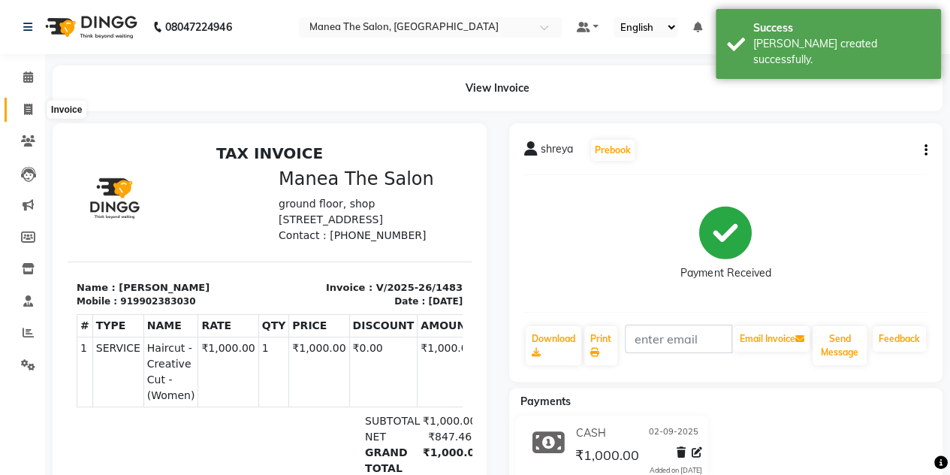
click at [30, 111] on icon at bounding box center [28, 109] width 8 height 11
select select "7688"
select select "service"
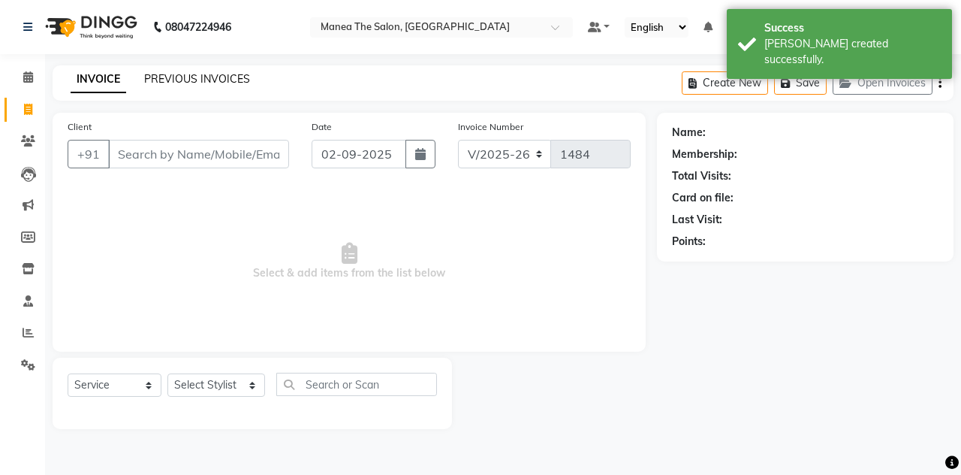
click at [170, 82] on link "PREVIOUS INVOICES" at bounding box center [197, 79] width 106 height 14
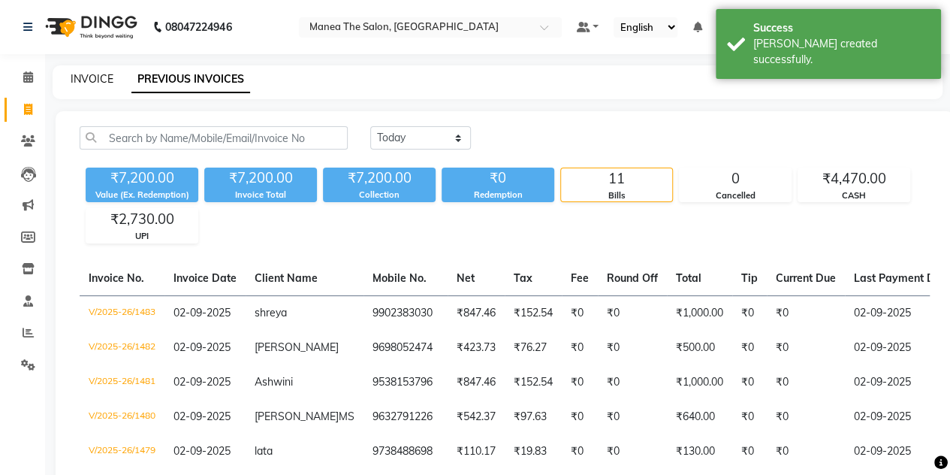
click at [92, 78] on link "INVOICE" at bounding box center [92, 79] width 43 height 14
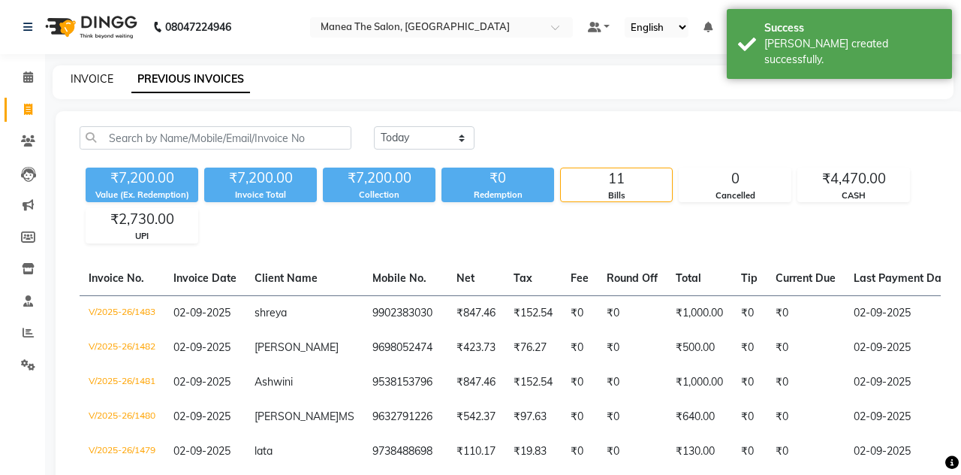
select select "7688"
select select "service"
